Goal: Complete application form: Complete application form

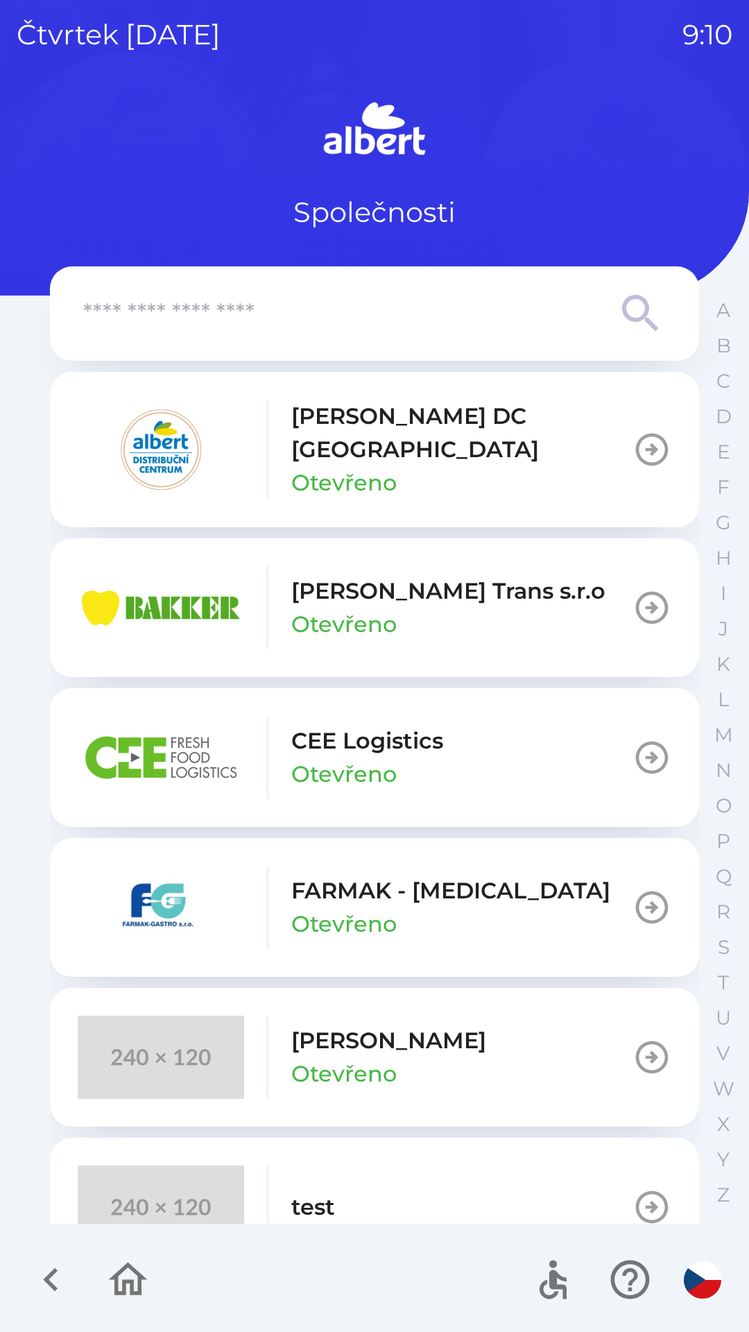
click at [192, 296] on input "text" at bounding box center [346, 314] width 527 height 38
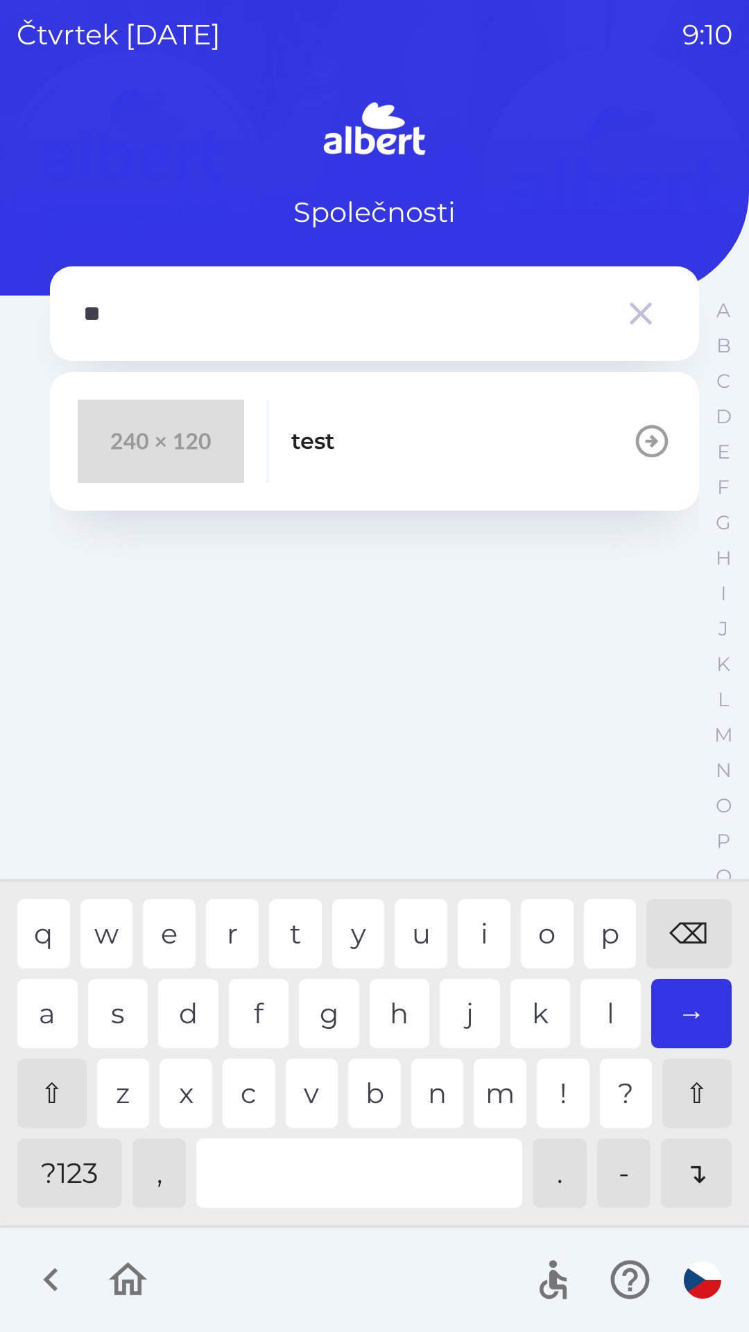
type input "*"
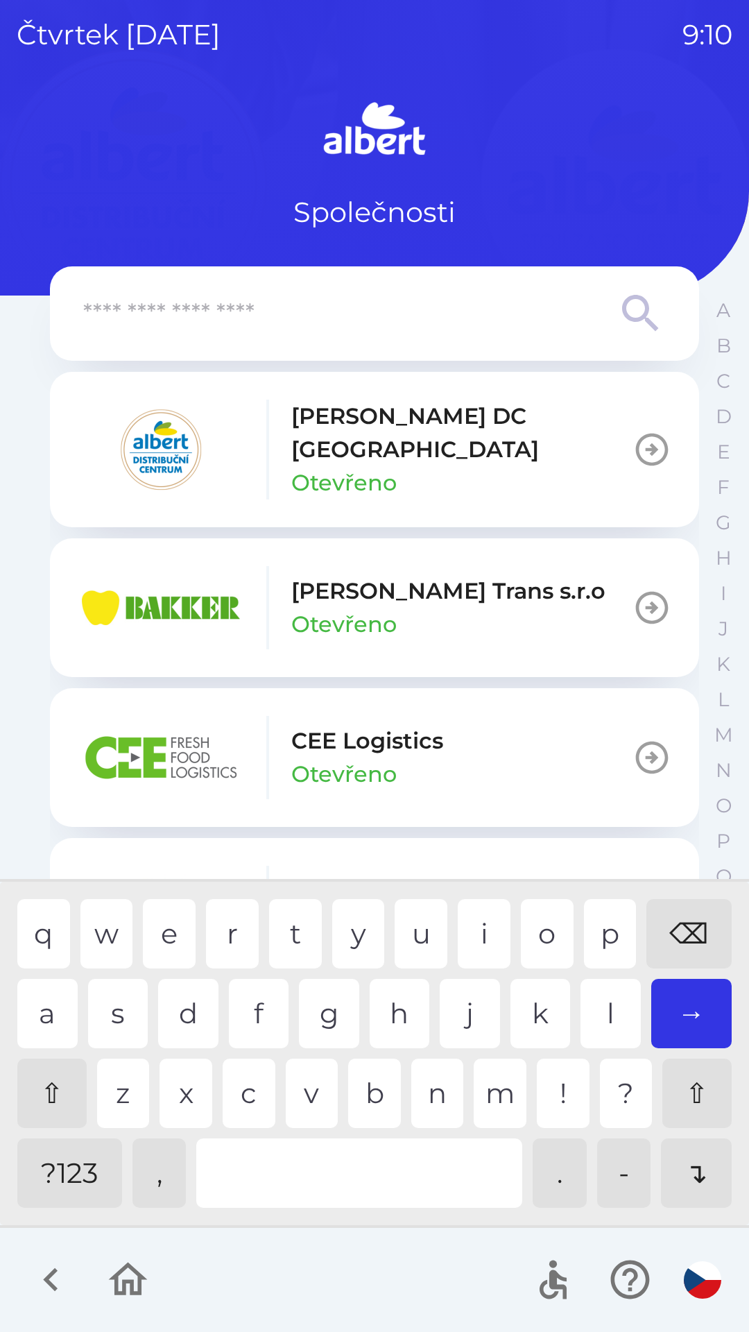
click at [338, 429] on p "[PERSON_NAME] DC [GEOGRAPHIC_DATA]" at bounding box center [461, 433] width 341 height 67
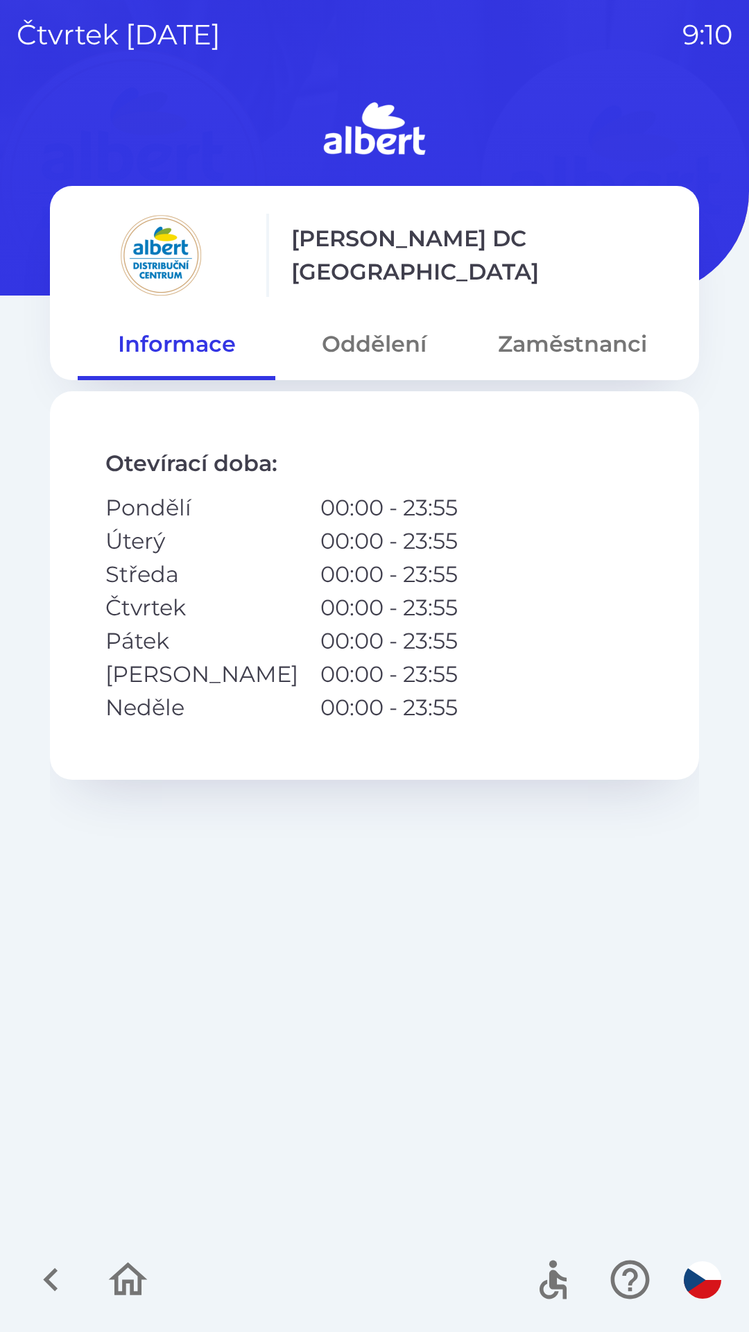
click at [364, 331] on button "Oddělení" at bounding box center [374, 344] width 198 height 50
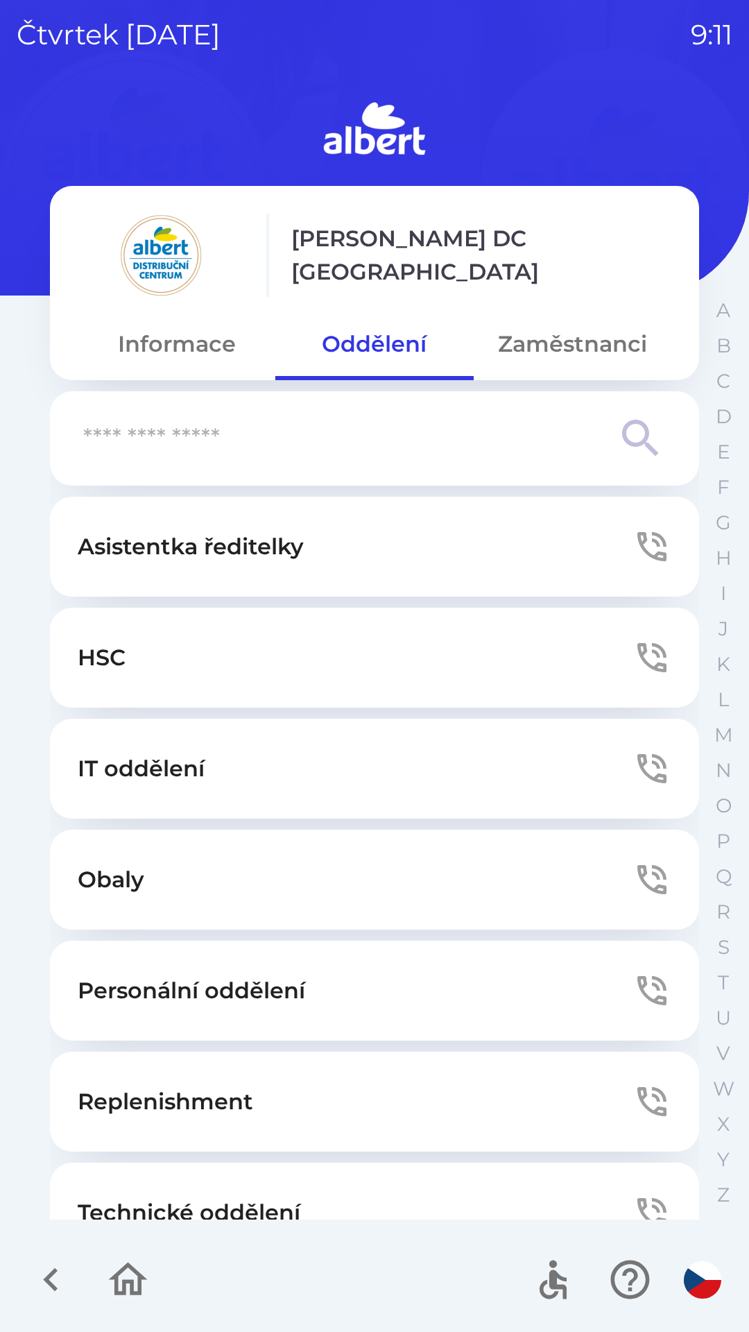
click at [160, 1179] on button "Technické oddělení" at bounding box center [374, 1213] width 649 height 100
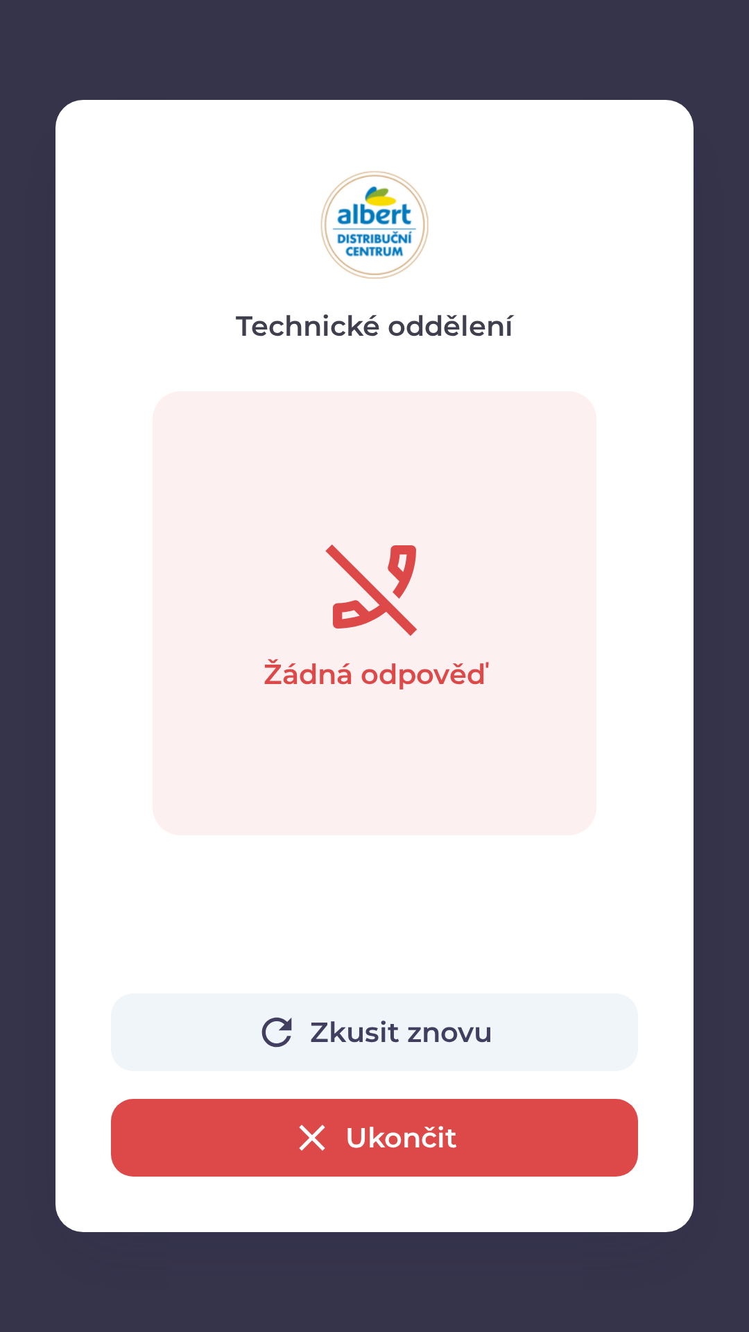
click at [396, 1030] on button "Zkusit znovu" at bounding box center [374, 1033] width 527 height 78
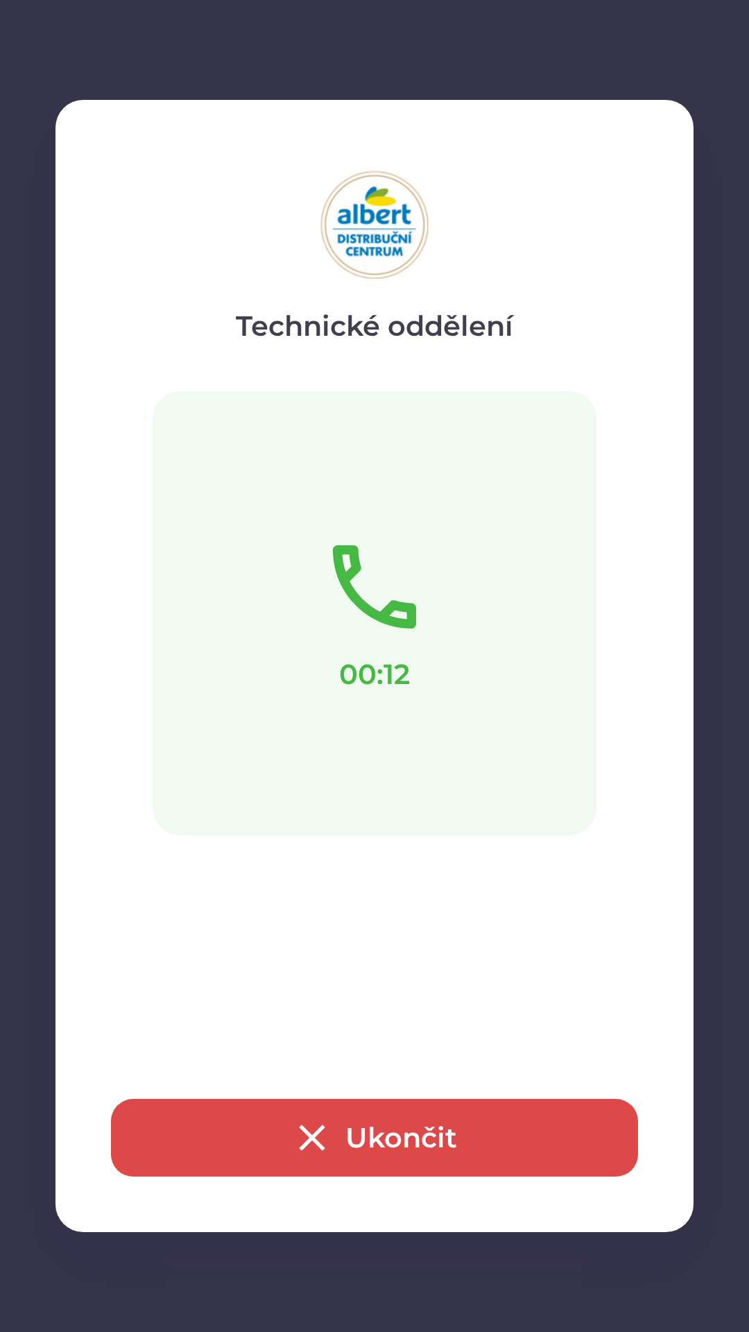
click at [502, 1107] on button "Ukončit" at bounding box center [374, 1138] width 527 height 78
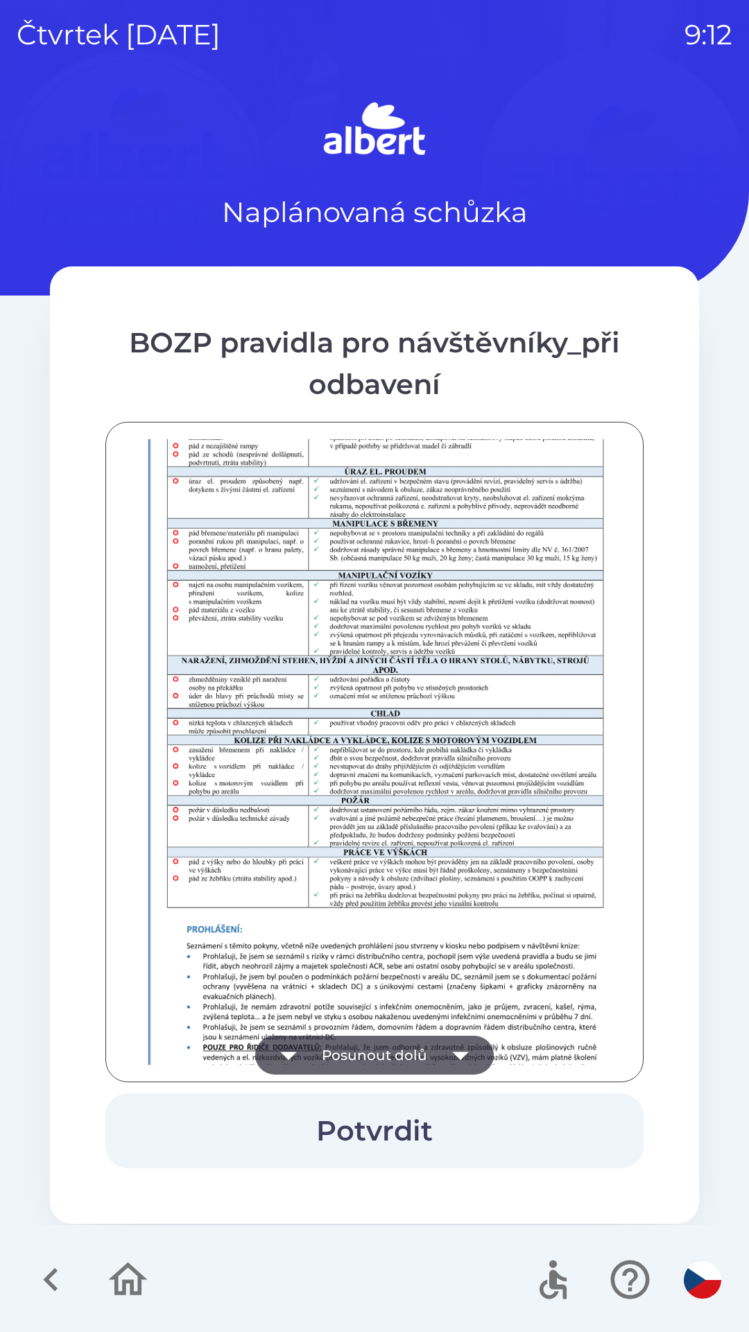
scroll to position [974, 0]
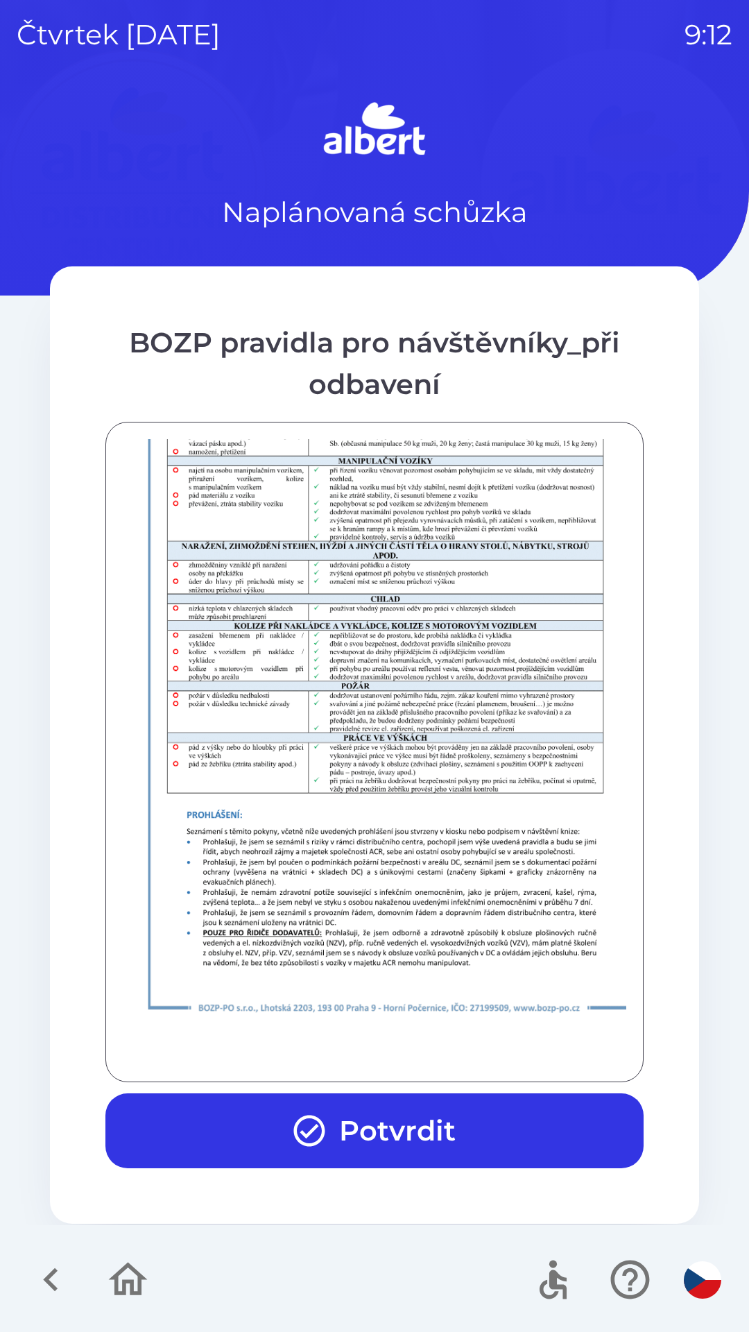
click at [475, 1134] on button "Potvrdit" at bounding box center [374, 1131] width 538 height 75
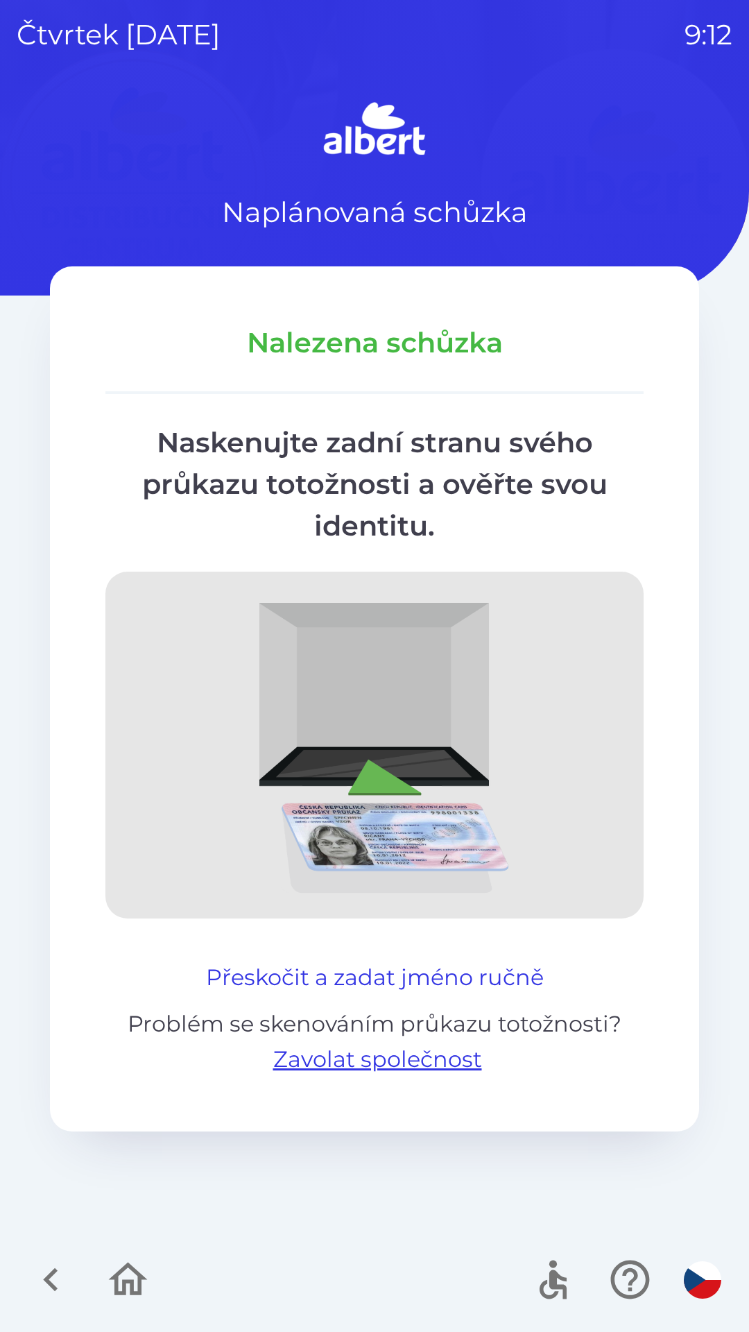
click at [360, 978] on button "Přeskočit a zadat jméno ručně" at bounding box center [375, 977] width 349 height 33
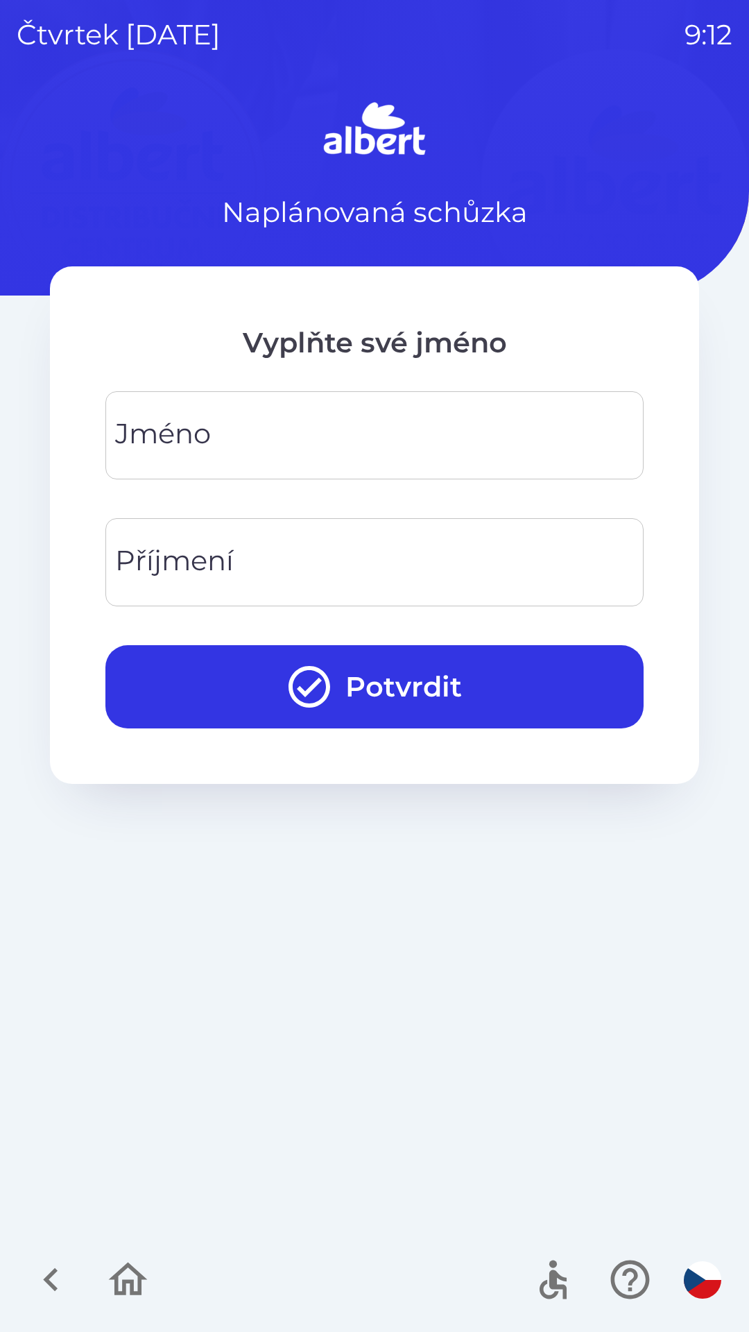
click at [423, 422] on input "Jméno" at bounding box center [374, 435] width 505 height 55
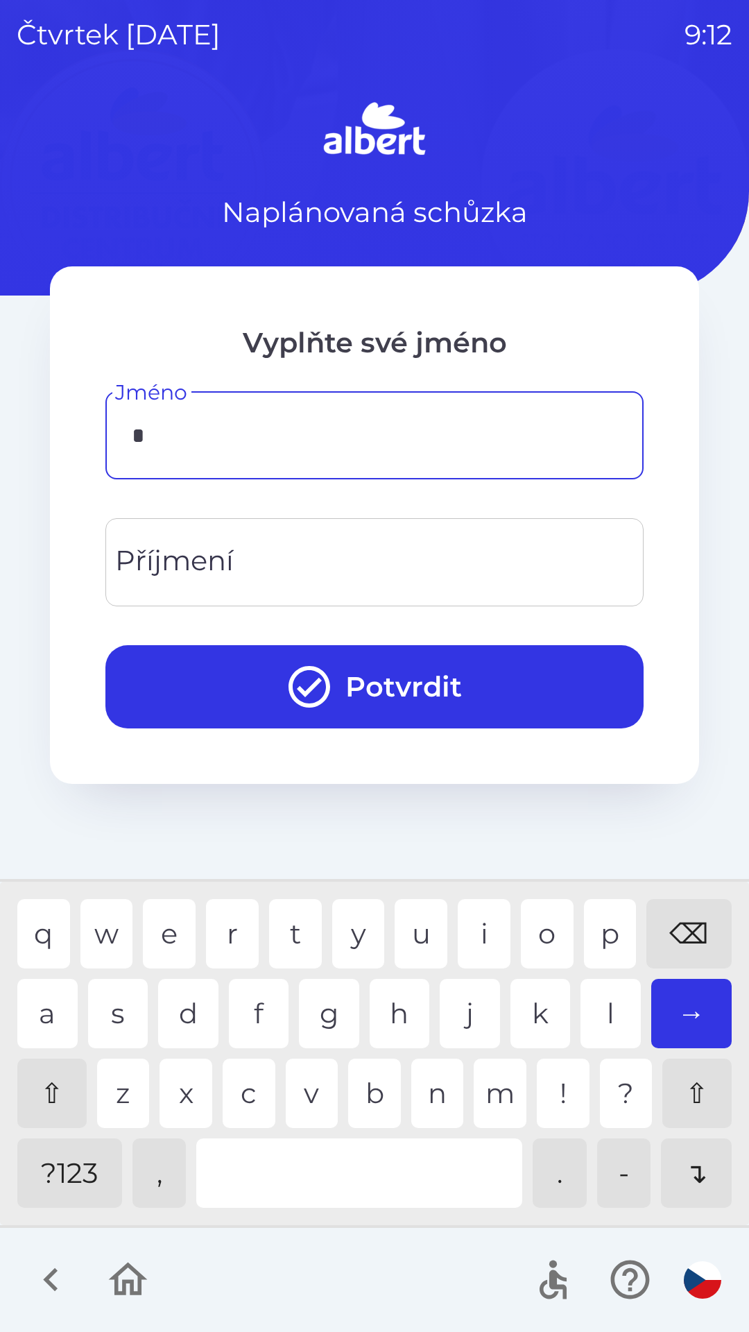
click at [501, 1103] on div "m" at bounding box center [500, 1093] width 53 height 69
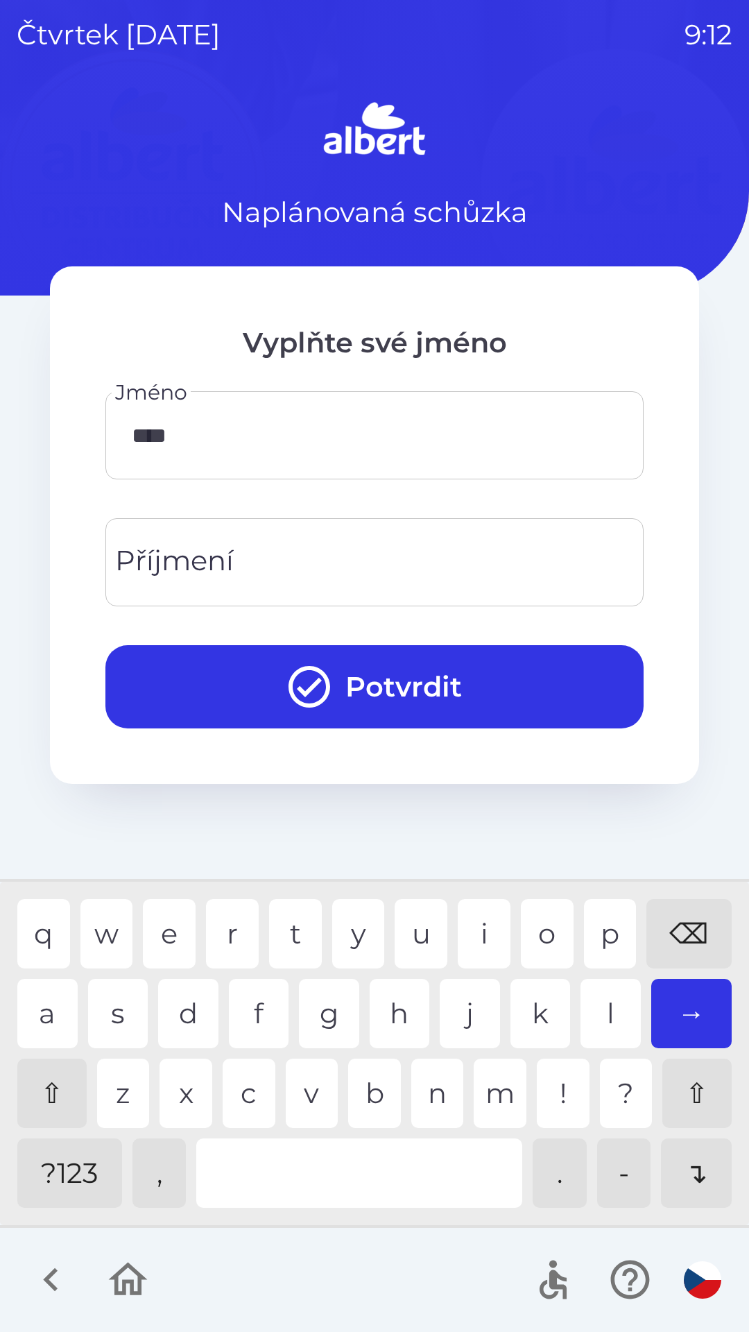
type input "*****"
click at [434, 1098] on div "n" at bounding box center [437, 1093] width 53 height 69
click at [304, 550] on input "Příjmení" at bounding box center [374, 562] width 505 height 55
click at [549, 930] on div "o" at bounding box center [547, 933] width 53 height 69
click at [235, 917] on div "r" at bounding box center [232, 933] width 53 height 69
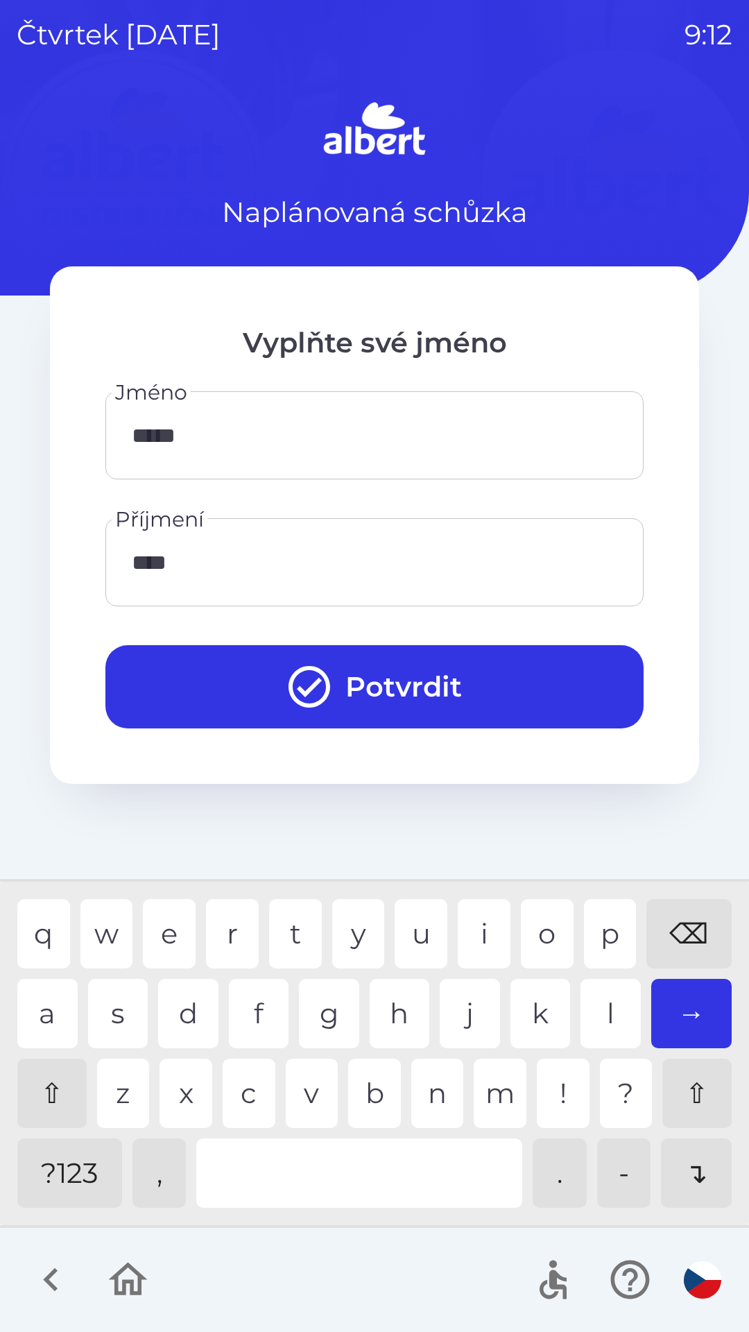
type input "*****"
click at [547, 1015] on div "k" at bounding box center [541, 1013] width 60 height 69
click at [417, 673] on button "Potvrdit" at bounding box center [374, 686] width 538 height 83
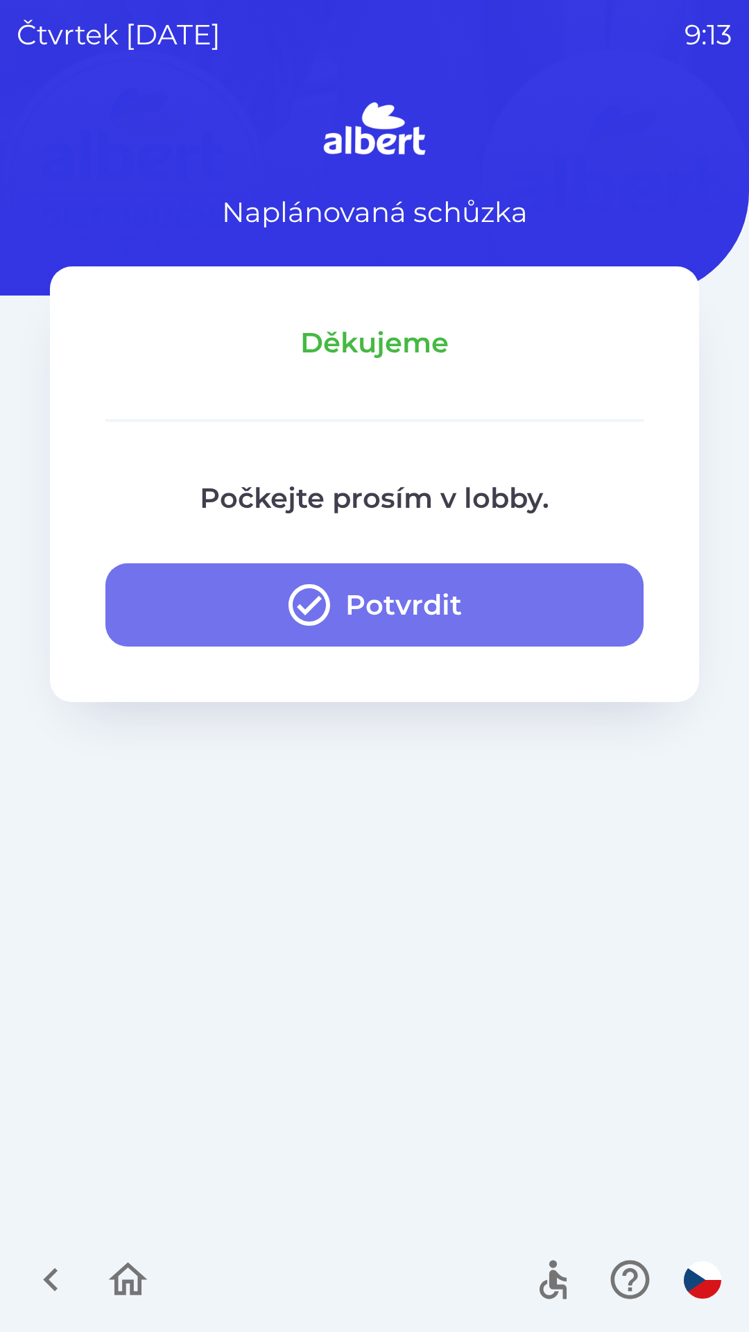
click at [398, 599] on button "Potvrdit" at bounding box center [374, 604] width 538 height 83
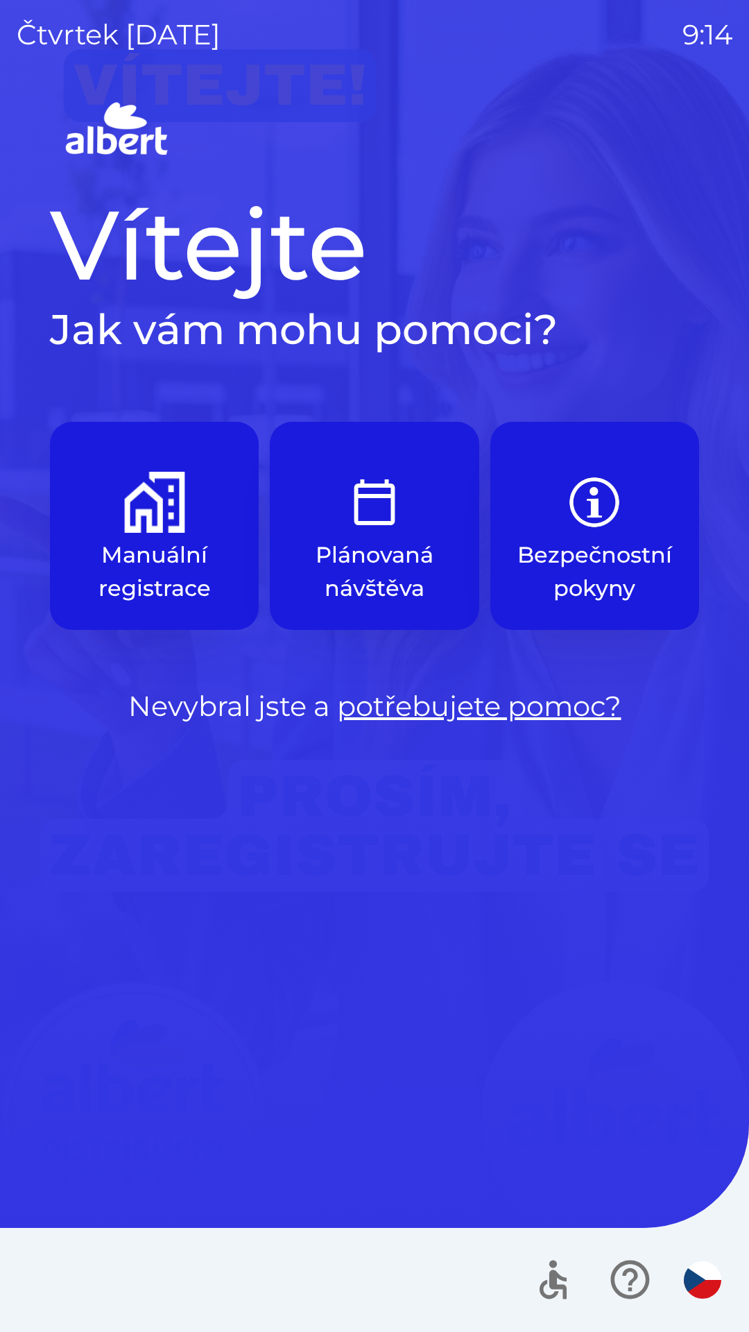
click at [114, 535] on button "Manuální registrace" at bounding box center [154, 526] width 209 height 208
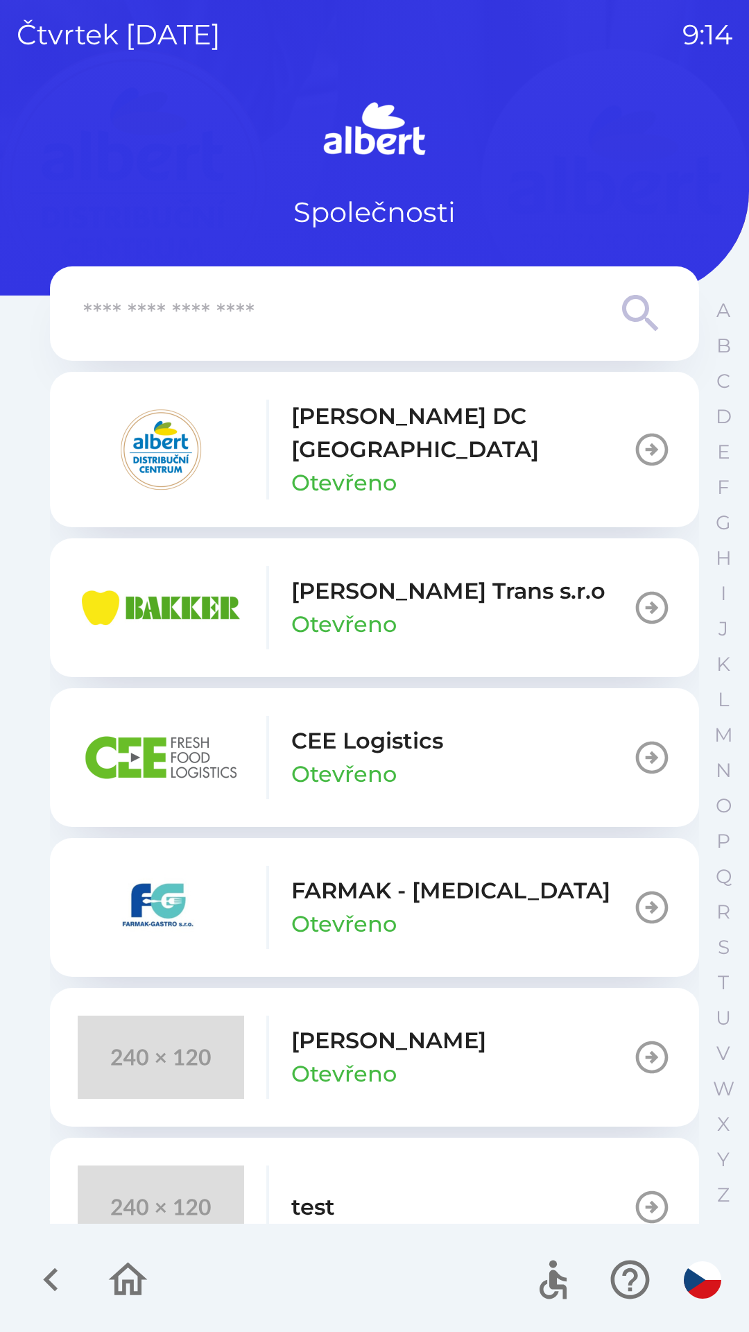
click at [378, 608] on p "Otevřeno" at bounding box center [343, 624] width 105 height 33
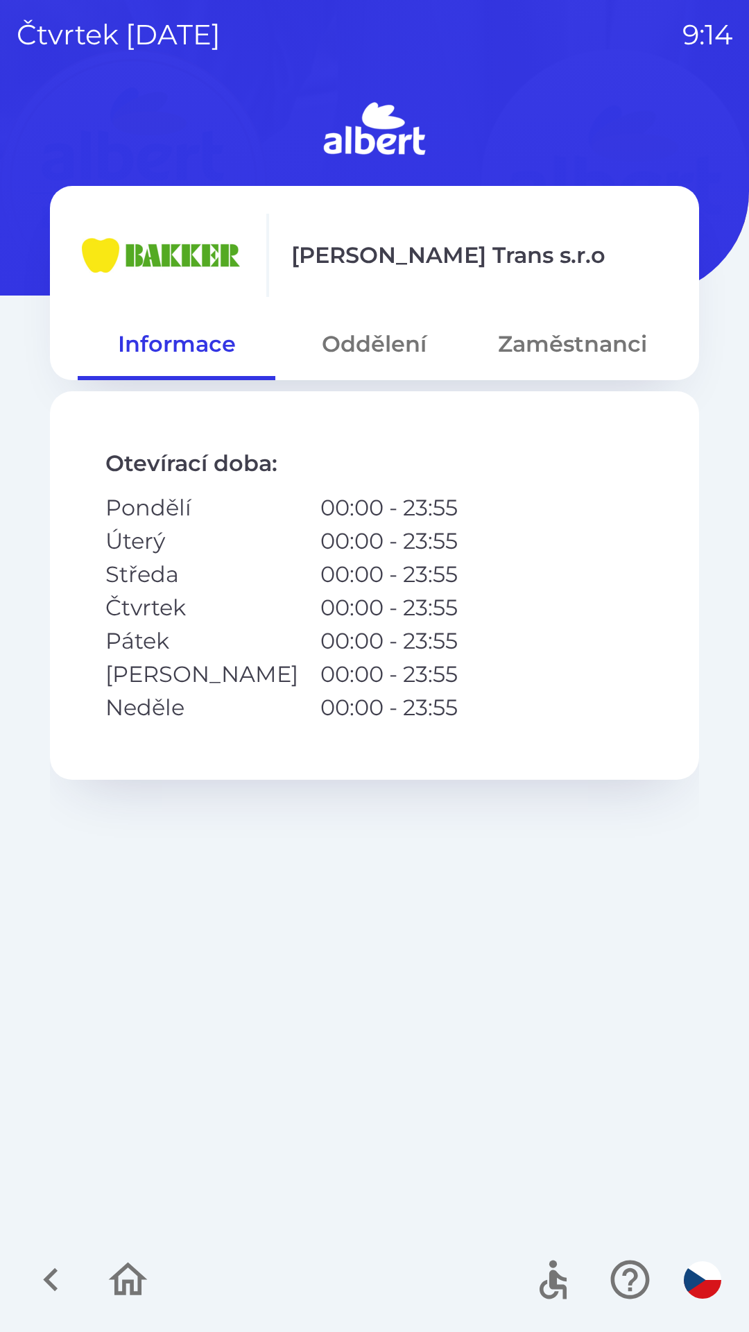
click at [362, 335] on button "Oddělení" at bounding box center [374, 344] width 198 height 50
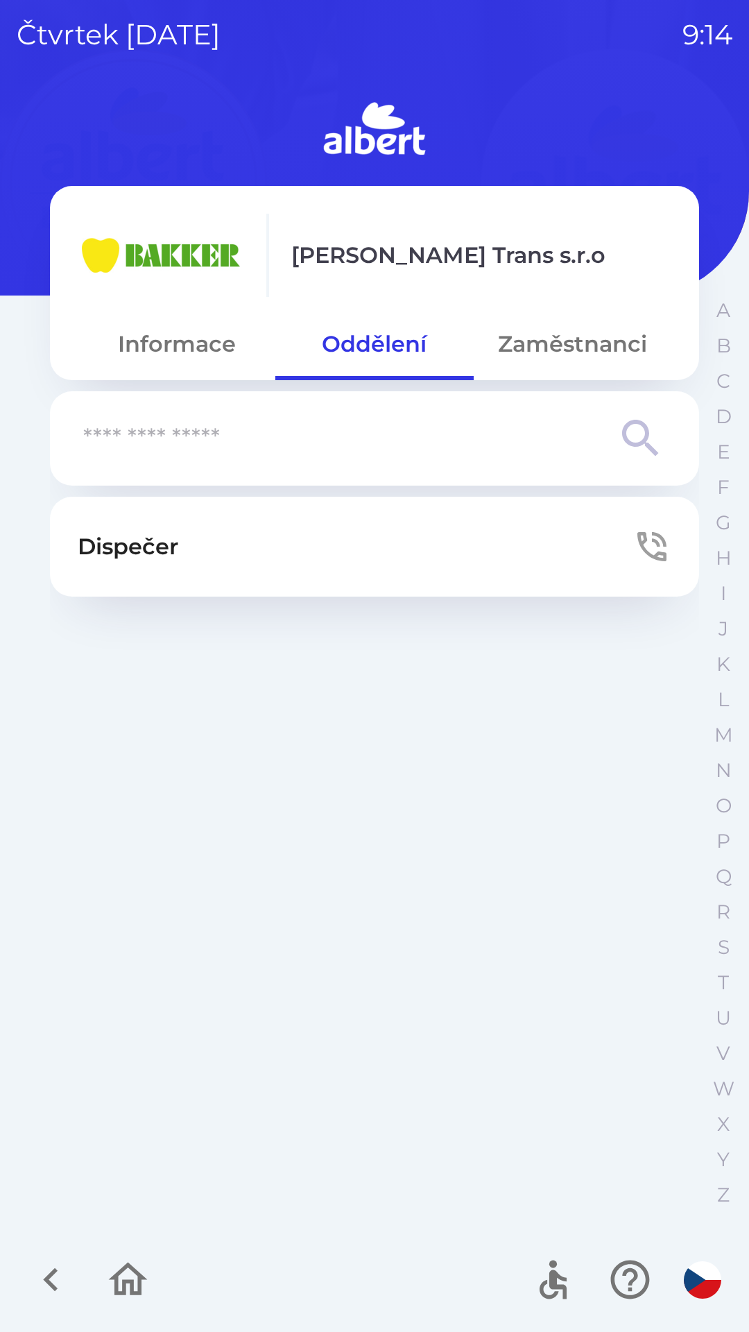
click at [273, 547] on button "Dispečer" at bounding box center [374, 547] width 649 height 100
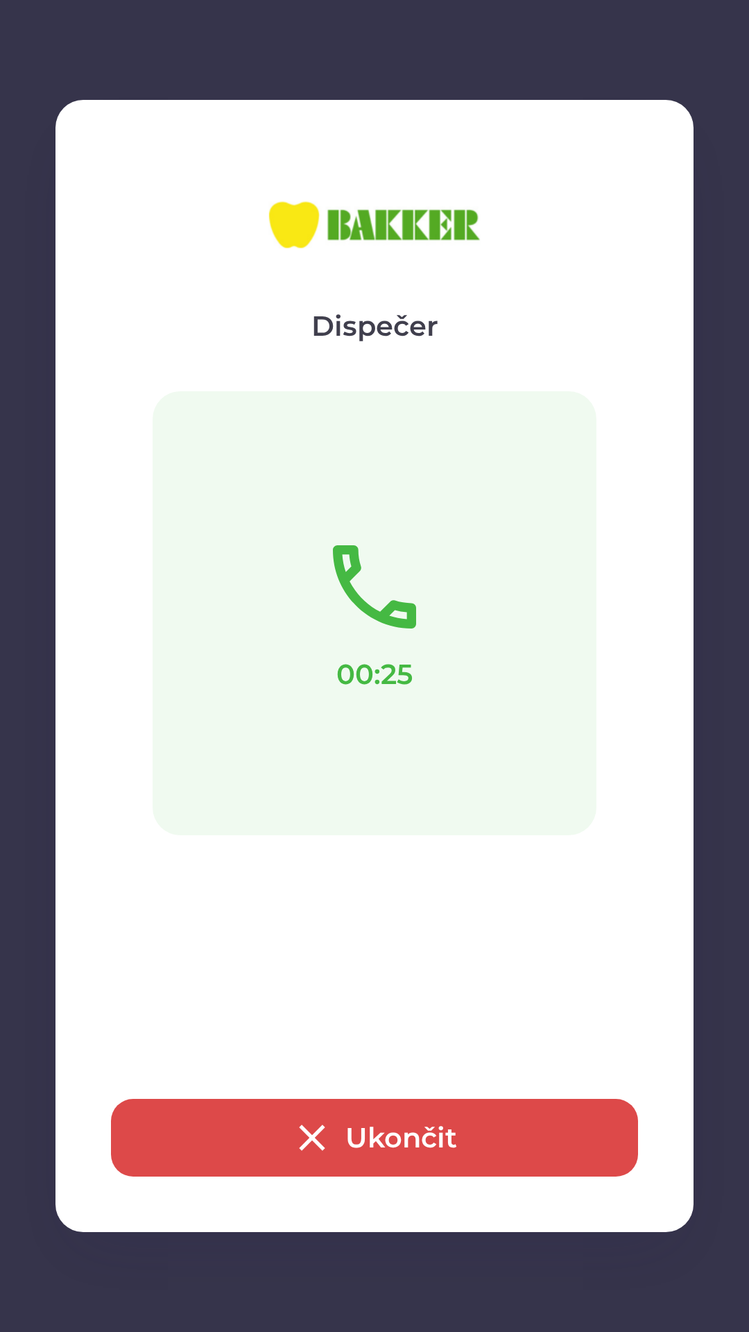
click at [365, 218] on img at bounding box center [375, 224] width 222 height 139
click at [392, 234] on img at bounding box center [375, 224] width 222 height 139
click at [408, 230] on img at bounding box center [375, 224] width 222 height 139
click at [317, 1148] on icon "button" at bounding box center [312, 1138] width 44 height 44
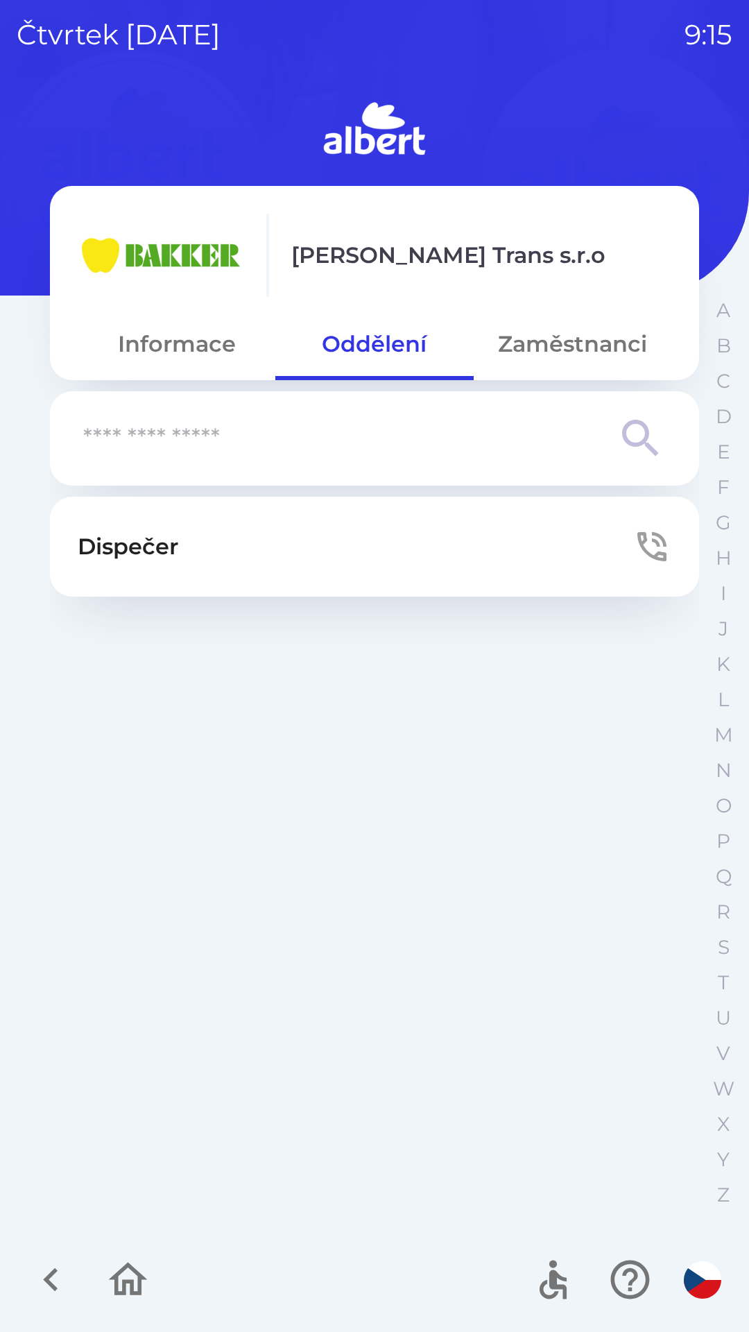
click at [112, 554] on p "Dispečer" at bounding box center [128, 546] width 101 height 33
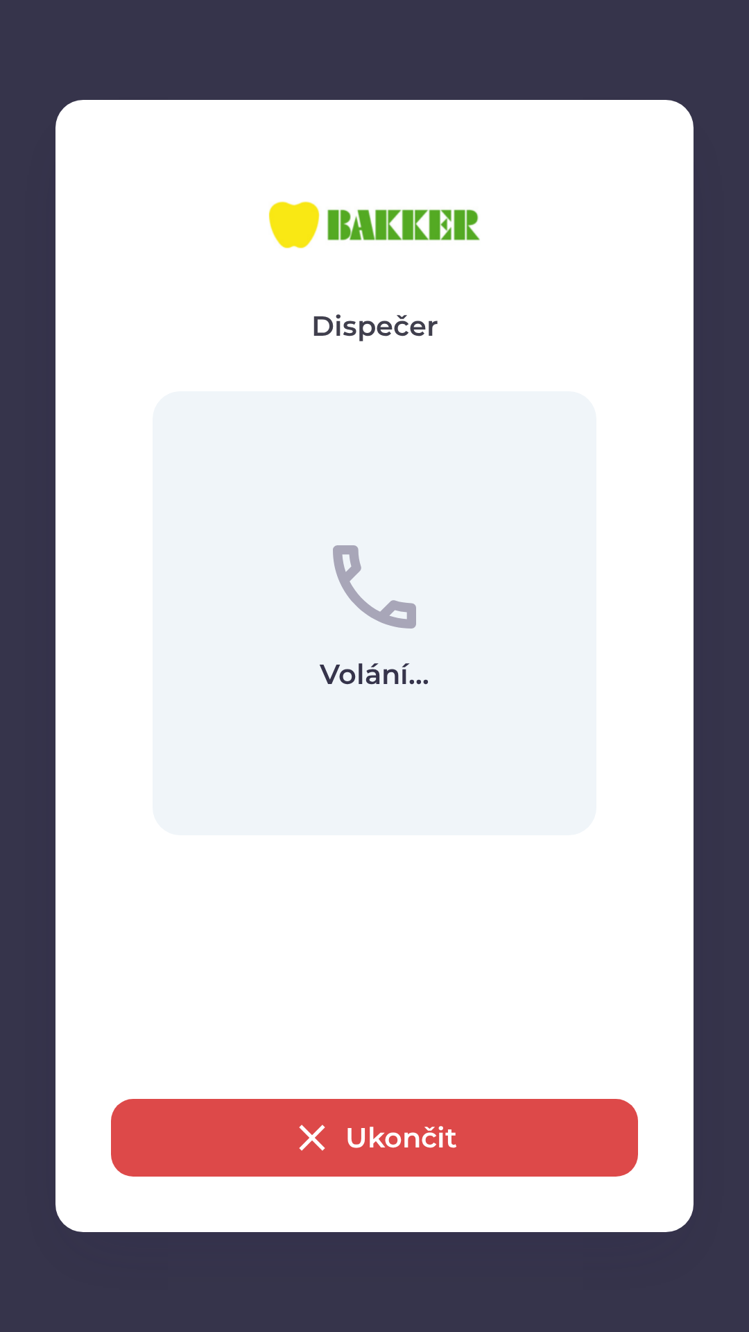
click at [347, 1163] on button "Ukončit" at bounding box center [374, 1138] width 527 height 78
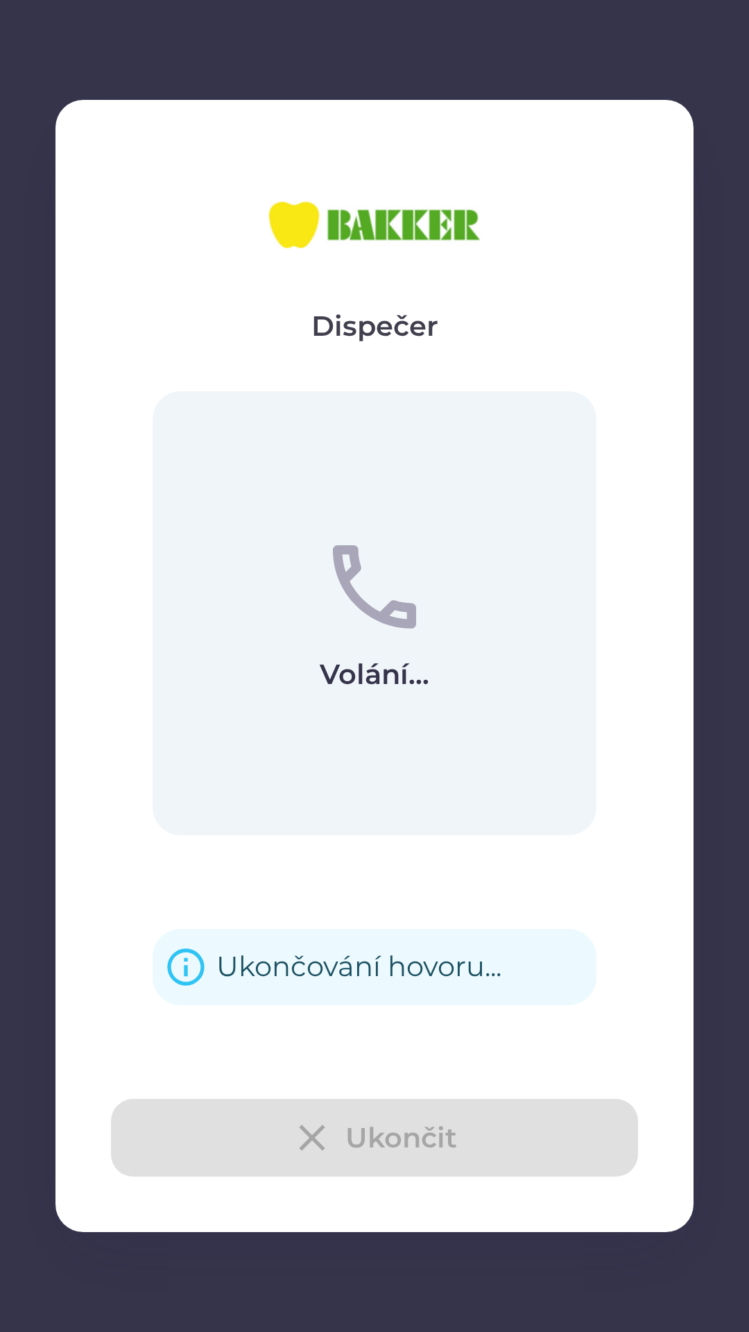
click at [330, 1112] on div "Ukončit" at bounding box center [374, 1138] width 527 height 78
click at [308, 1134] on div "Ukončit" at bounding box center [374, 1138] width 527 height 78
click at [322, 1130] on div "Ukončit" at bounding box center [374, 1138] width 527 height 78
click at [348, 1132] on div "Ukončit" at bounding box center [374, 1138] width 527 height 78
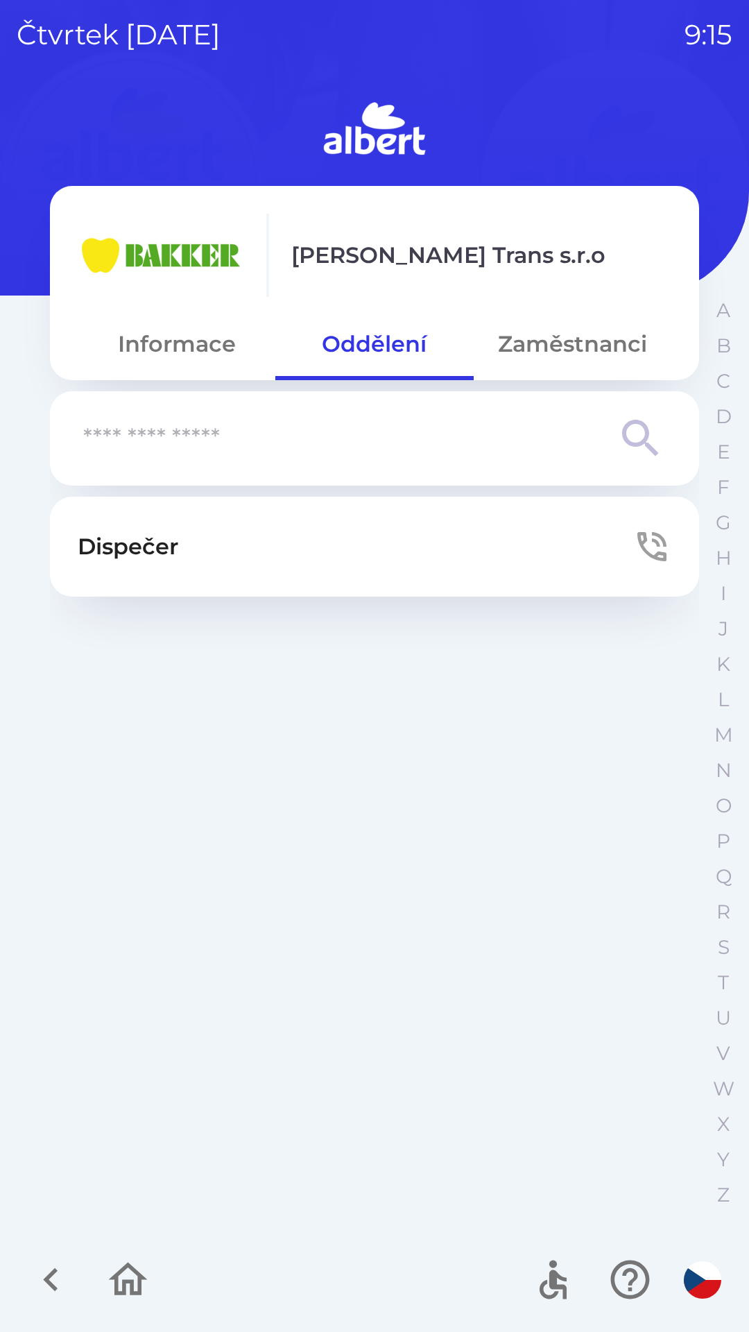
click at [552, 351] on button "Zaměstnanci" at bounding box center [573, 344] width 198 height 50
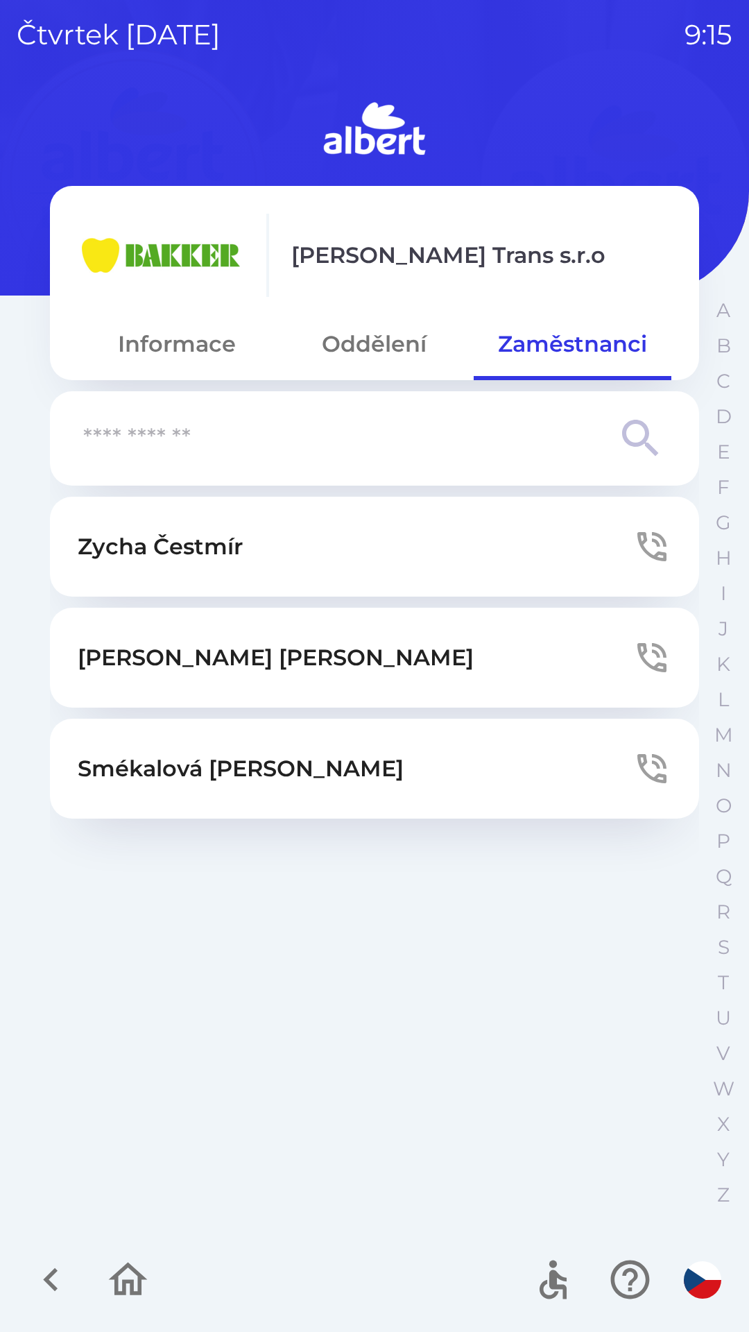
click at [380, 334] on button "Oddělení" at bounding box center [374, 344] width 198 height 50
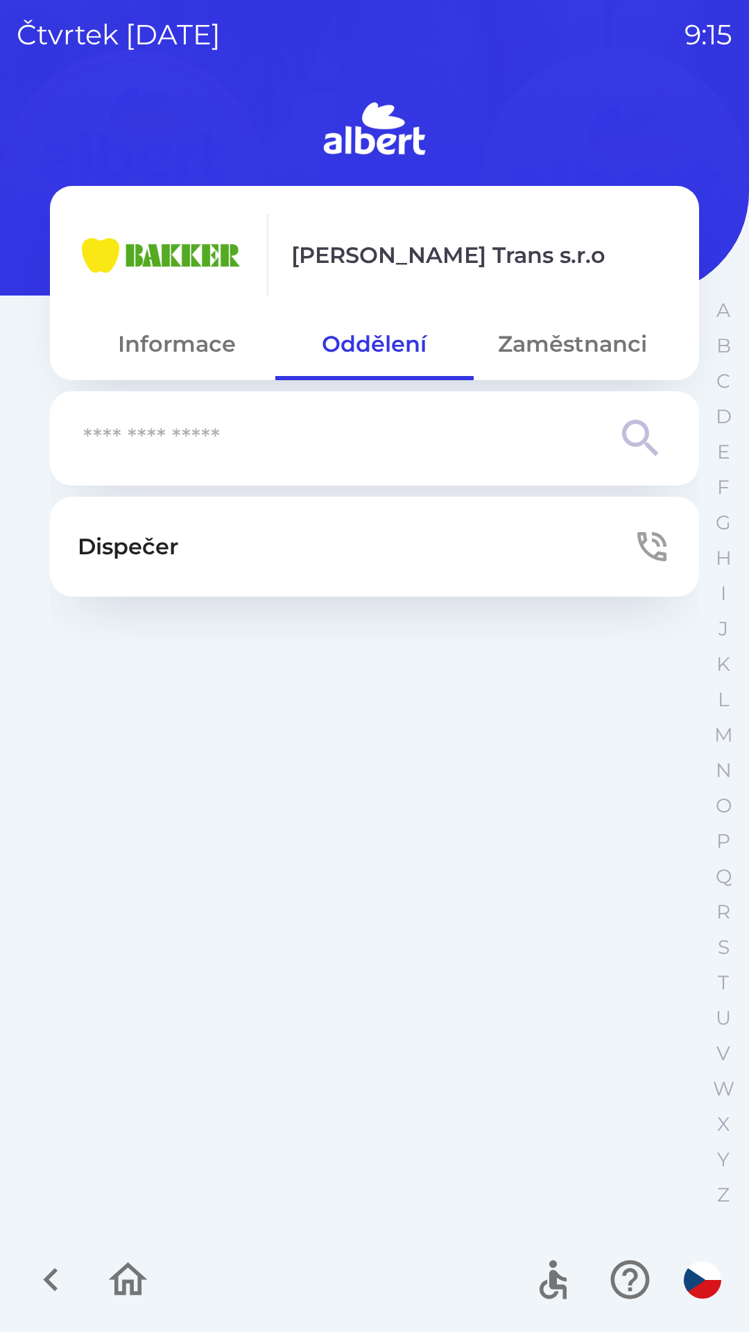
click at [533, 547] on button "Dispečer" at bounding box center [374, 547] width 649 height 100
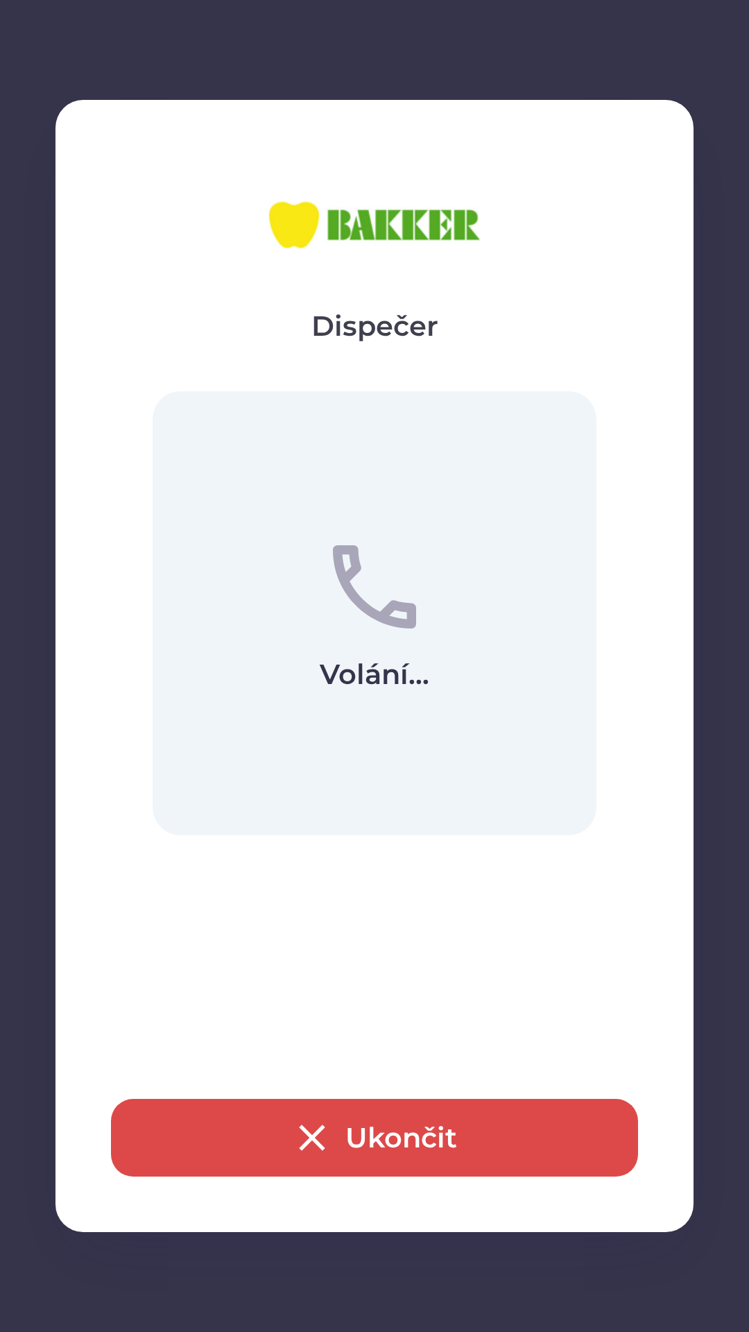
click at [335, 1135] on button "Ukončit" at bounding box center [374, 1138] width 527 height 78
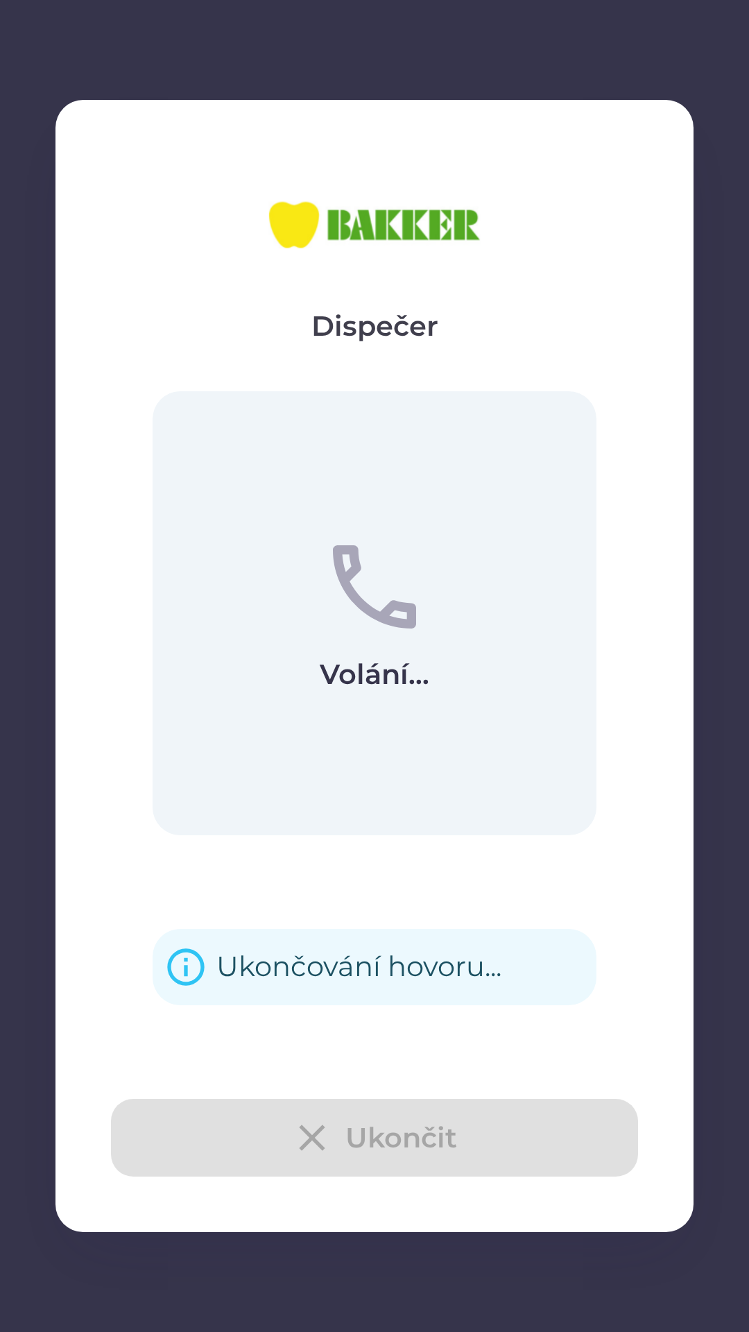
click at [348, 1143] on div "Ukončit" at bounding box center [374, 1138] width 527 height 78
click at [354, 1149] on div "Ukončit" at bounding box center [374, 1138] width 527 height 78
click at [366, 1159] on div "Ukončit" at bounding box center [374, 1138] width 527 height 78
click at [375, 1162] on div "Ukončit" at bounding box center [374, 1138] width 527 height 78
click at [368, 1162] on div "Ukončit" at bounding box center [374, 1138] width 527 height 78
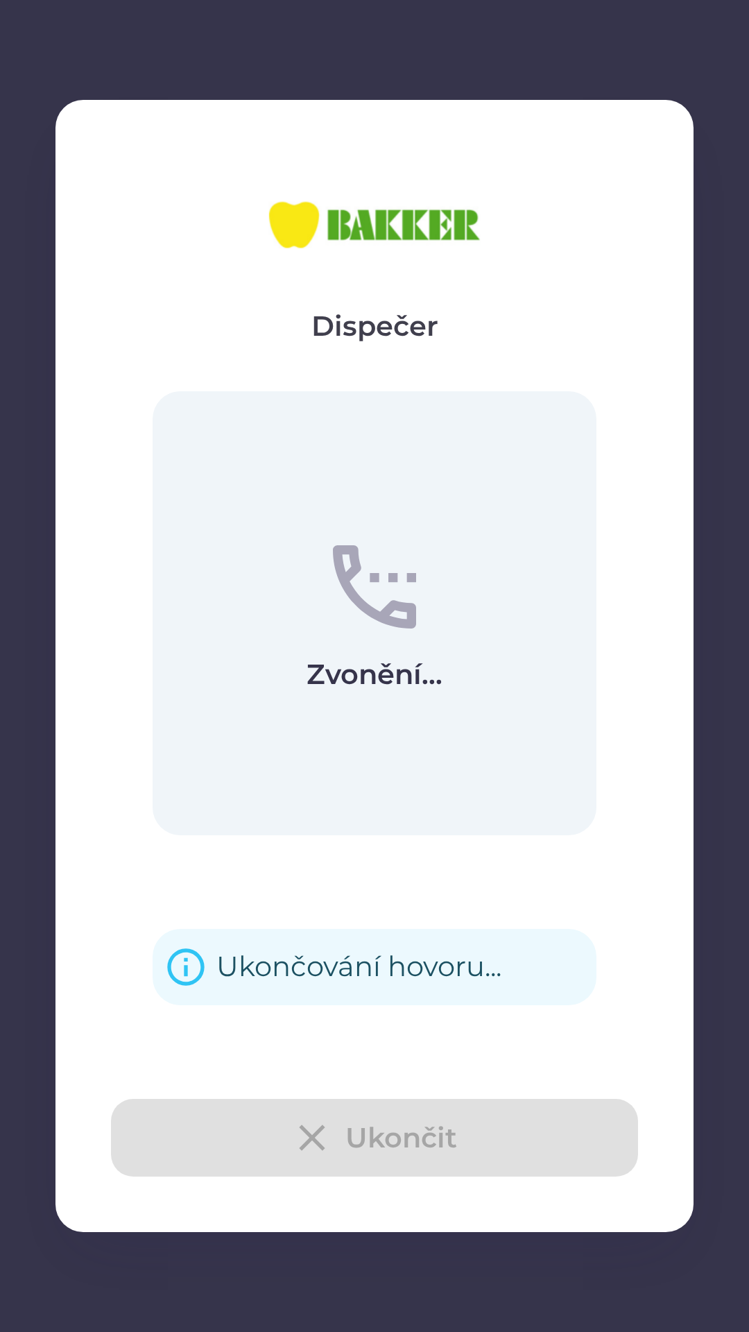
click at [367, 1159] on div "Ukončit" at bounding box center [374, 1138] width 527 height 78
click at [352, 1160] on div "Ukončit" at bounding box center [374, 1138] width 527 height 78
click at [360, 1161] on div "Ukončit" at bounding box center [374, 1138] width 527 height 78
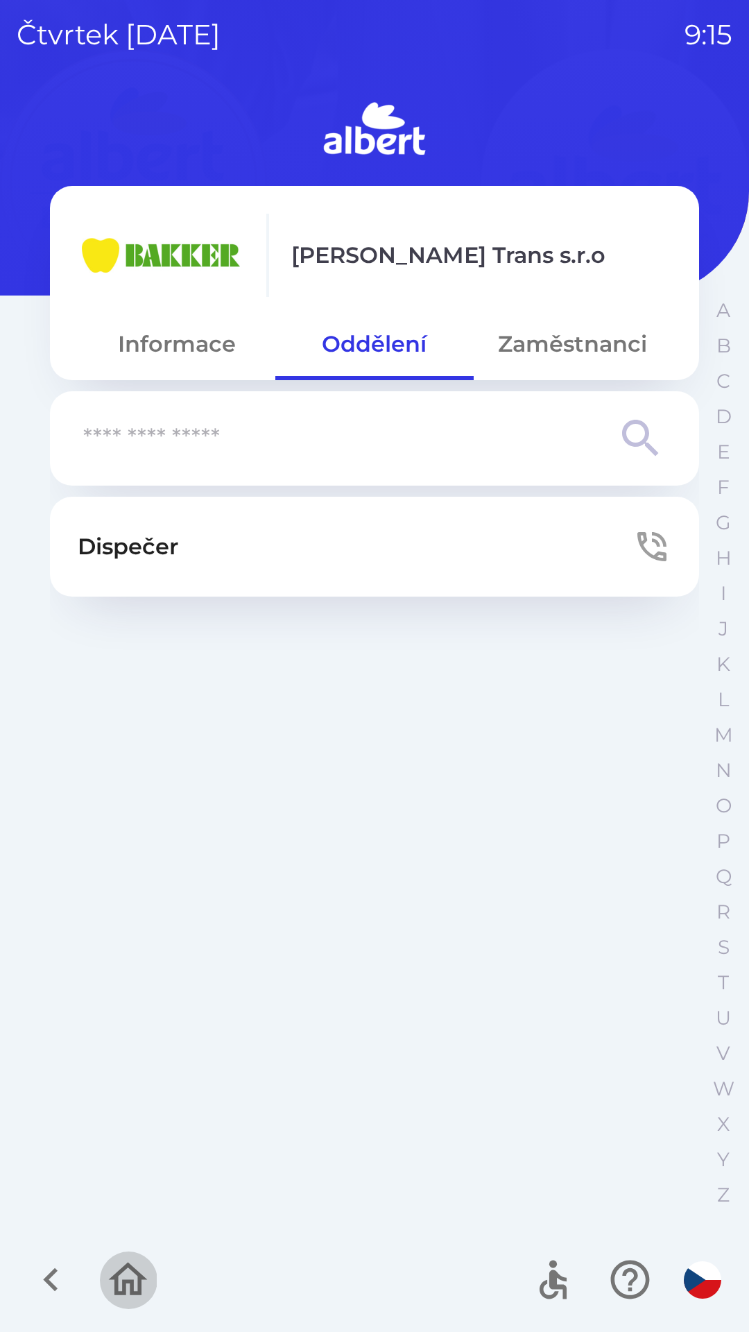
click at [120, 1283] on icon "button" at bounding box center [128, 1280] width 46 height 46
